Goal: Find specific page/section: Find specific page/section

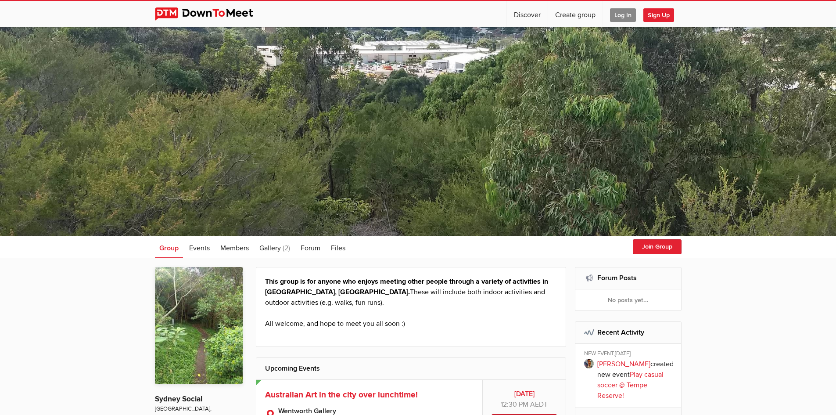
click at [200, 12] on img at bounding box center [211, 13] width 112 height 13
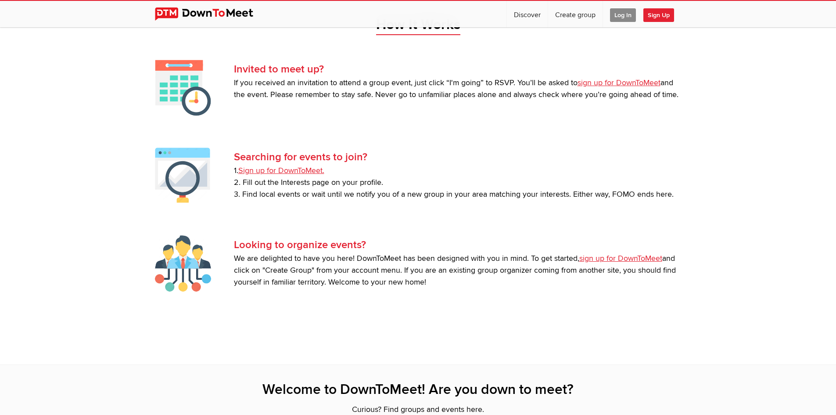
scroll to position [1870, 0]
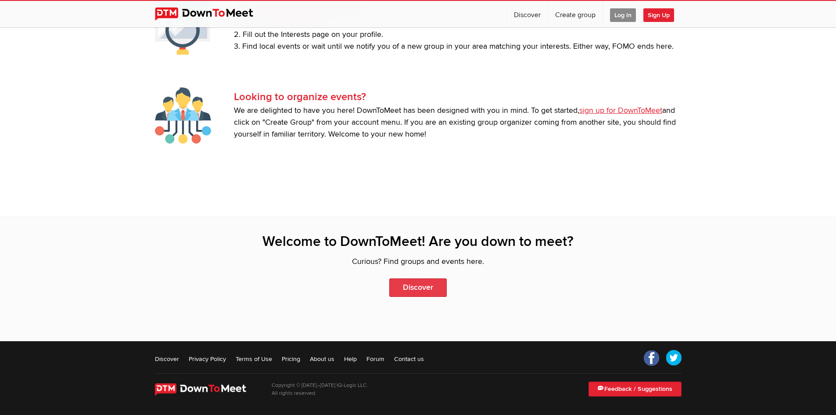
click at [405, 283] on link "Discover" at bounding box center [417, 287] width 57 height 18
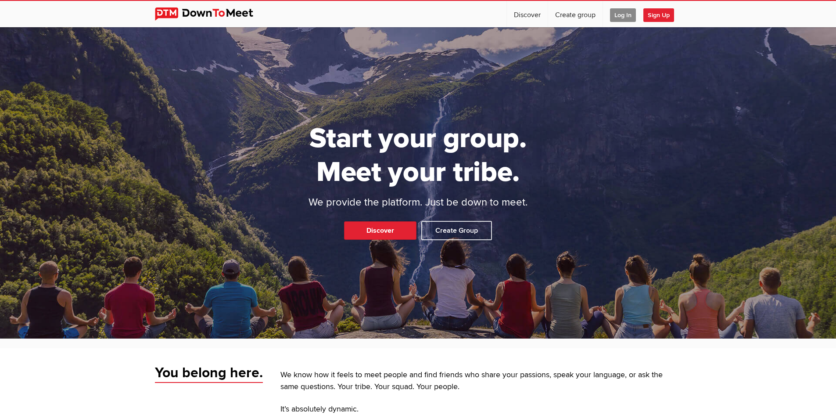
select select "null"
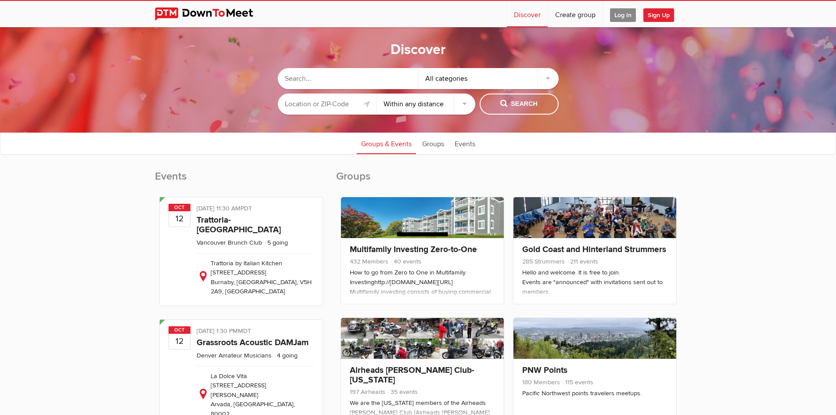
click at [423, 101] on select "Within 10 miles Within 25 miles Within 50 miles Within 100 miles Within any dis…" at bounding box center [425, 103] width 99 height 21
click at [376, 93] on select "Within 10 miles Within 25 miles Within 50 miles Within 100 miles Within any dis…" at bounding box center [425, 103] width 99 height 21
click at [301, 98] on input "text" at bounding box center [327, 103] width 99 height 21
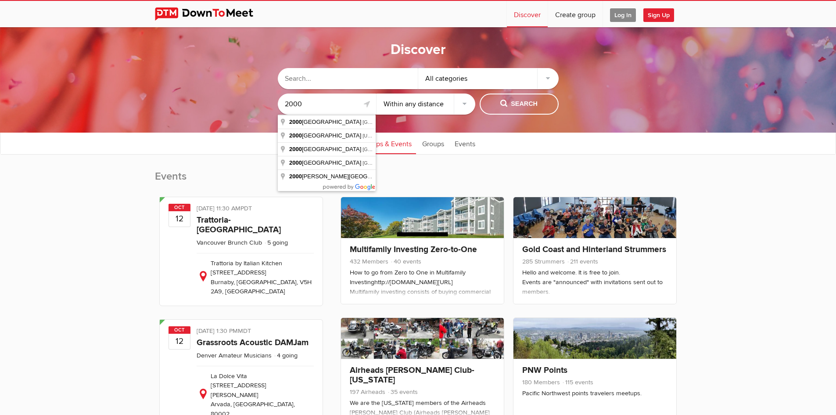
drag, startPoint x: 308, startPoint y: 99, endPoint x: 222, endPoint y: 100, distance: 86.4
click at [222, 100] on sp-group-common-search-cat-loc "All categories 2000 Within 10 miles Within 25 miles Within 50 miles Within 100 …" at bounding box center [418, 89] width 748 height 60
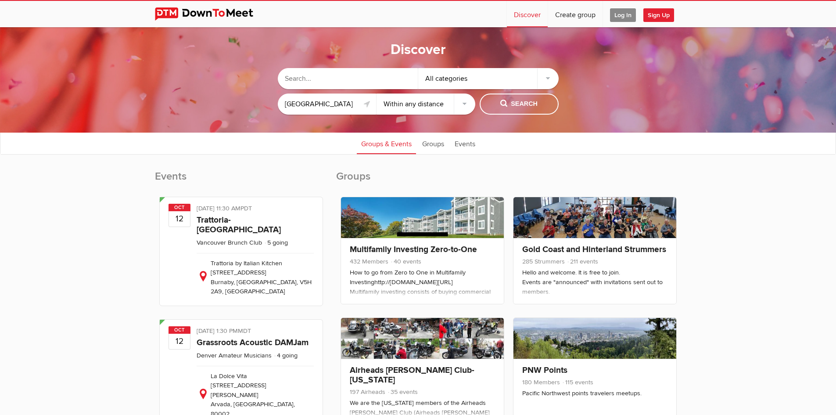
type input "[GEOGRAPHIC_DATA] [GEOGRAPHIC_DATA], [GEOGRAPHIC_DATA]"
click at [508, 98] on button "Search" at bounding box center [518, 103] width 79 height 21
click at [527, 108] on span "Search" at bounding box center [518, 104] width 37 height 10
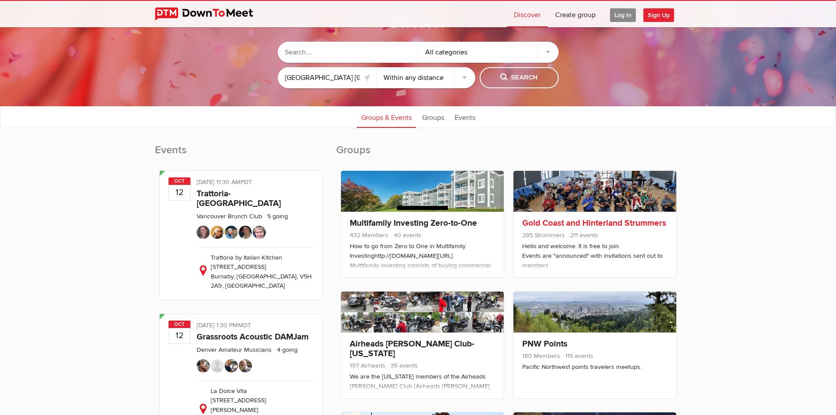
scroll to position [263, 0]
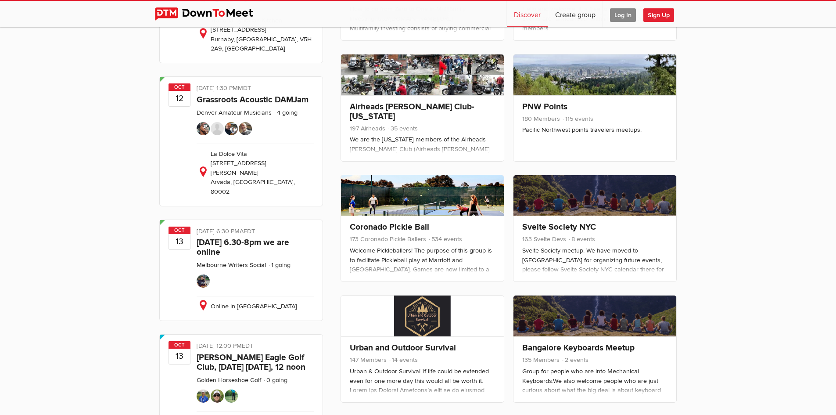
scroll to position [1870, 0]
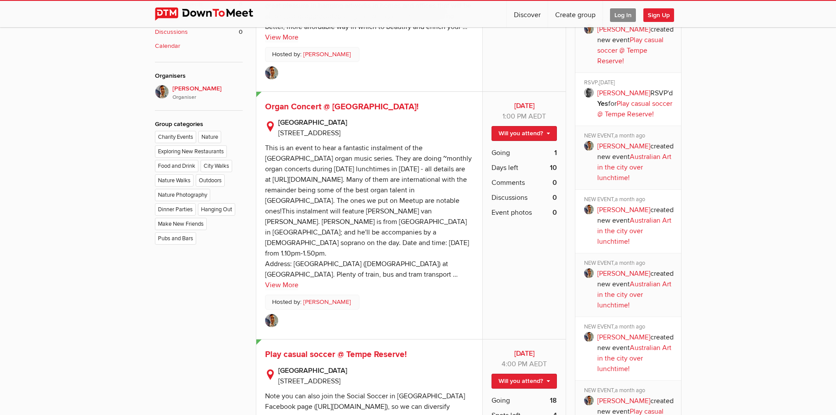
scroll to position [570, 0]
